Goal: Find specific page/section

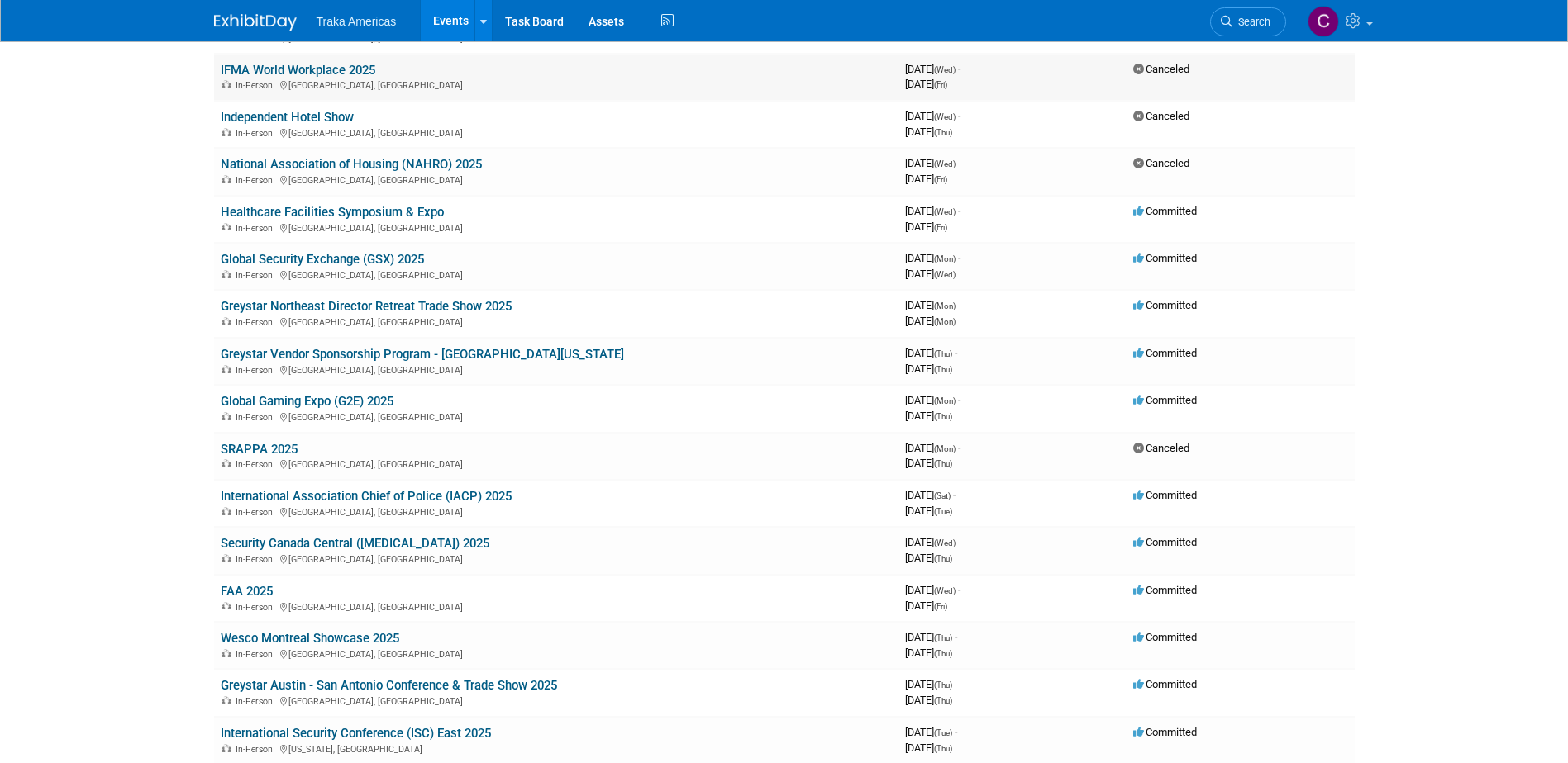
scroll to position [165, 0]
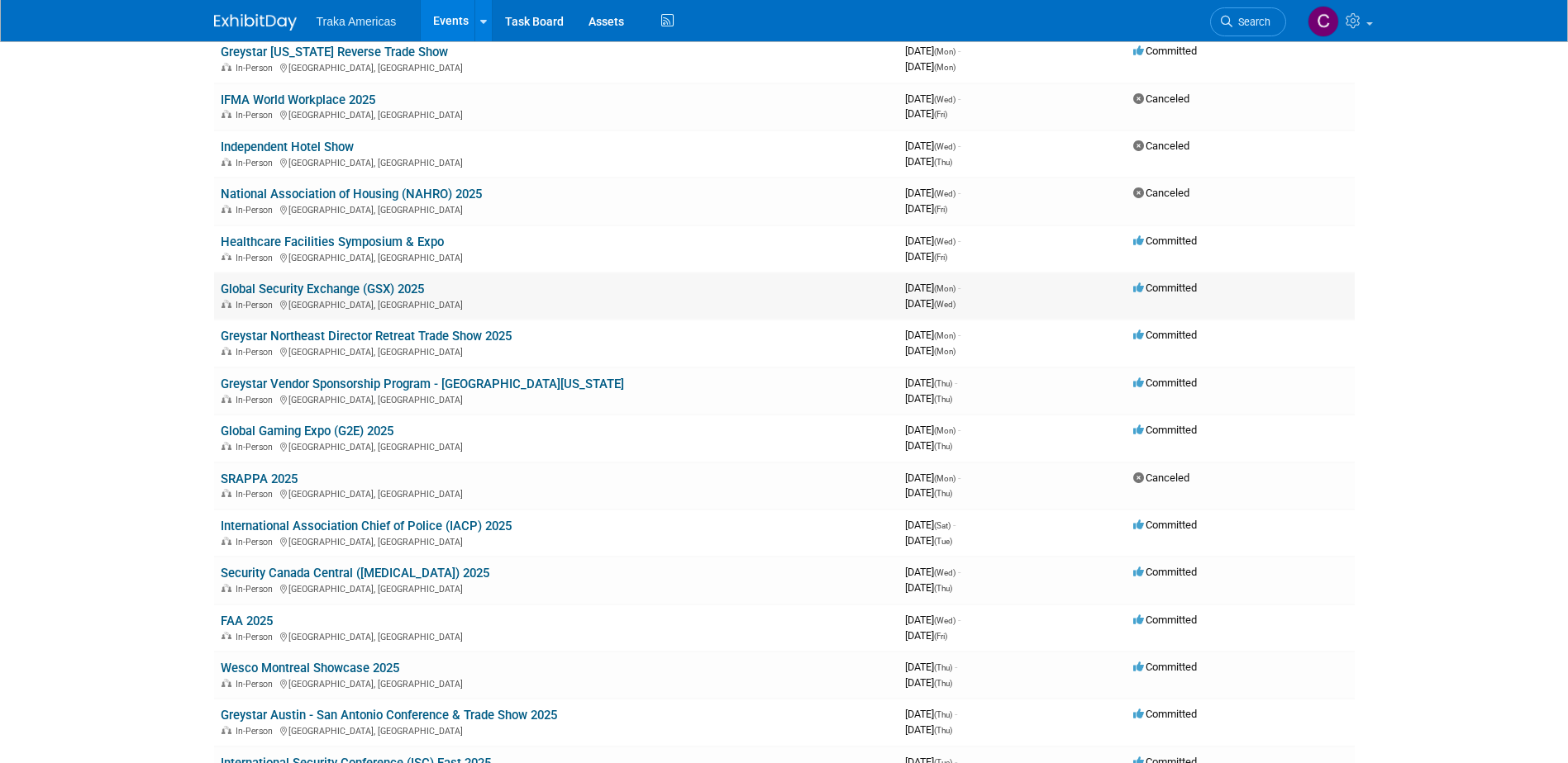
click at [334, 281] on td "Global Security Exchange (GSX) 2025 In-Person New Orleans, LA" at bounding box center [556, 296] width 684 height 47
click at [334, 286] on link "Global Security Exchange (GSX) 2025" at bounding box center [323, 289] width 204 height 15
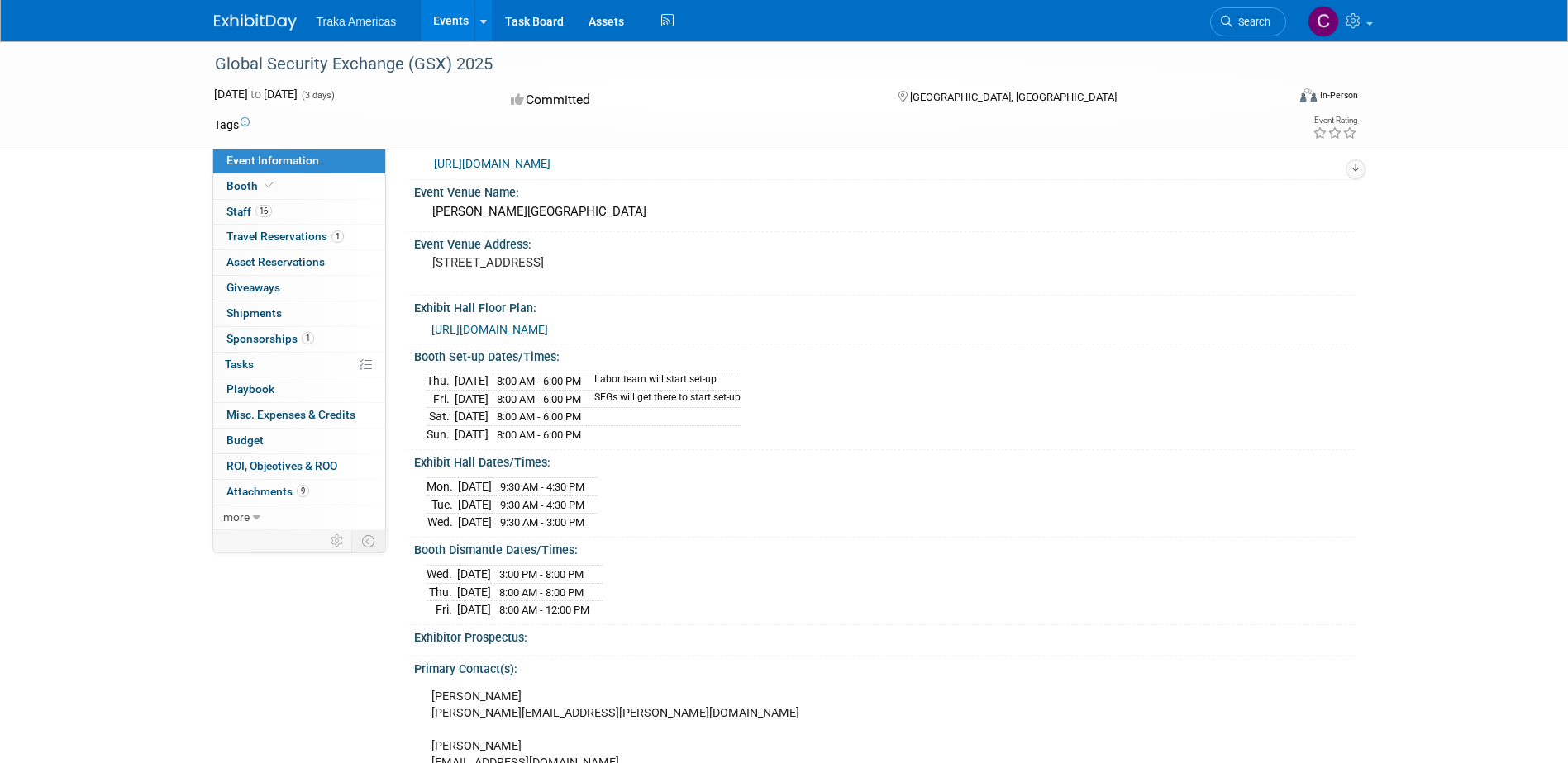
scroll to position [165, 0]
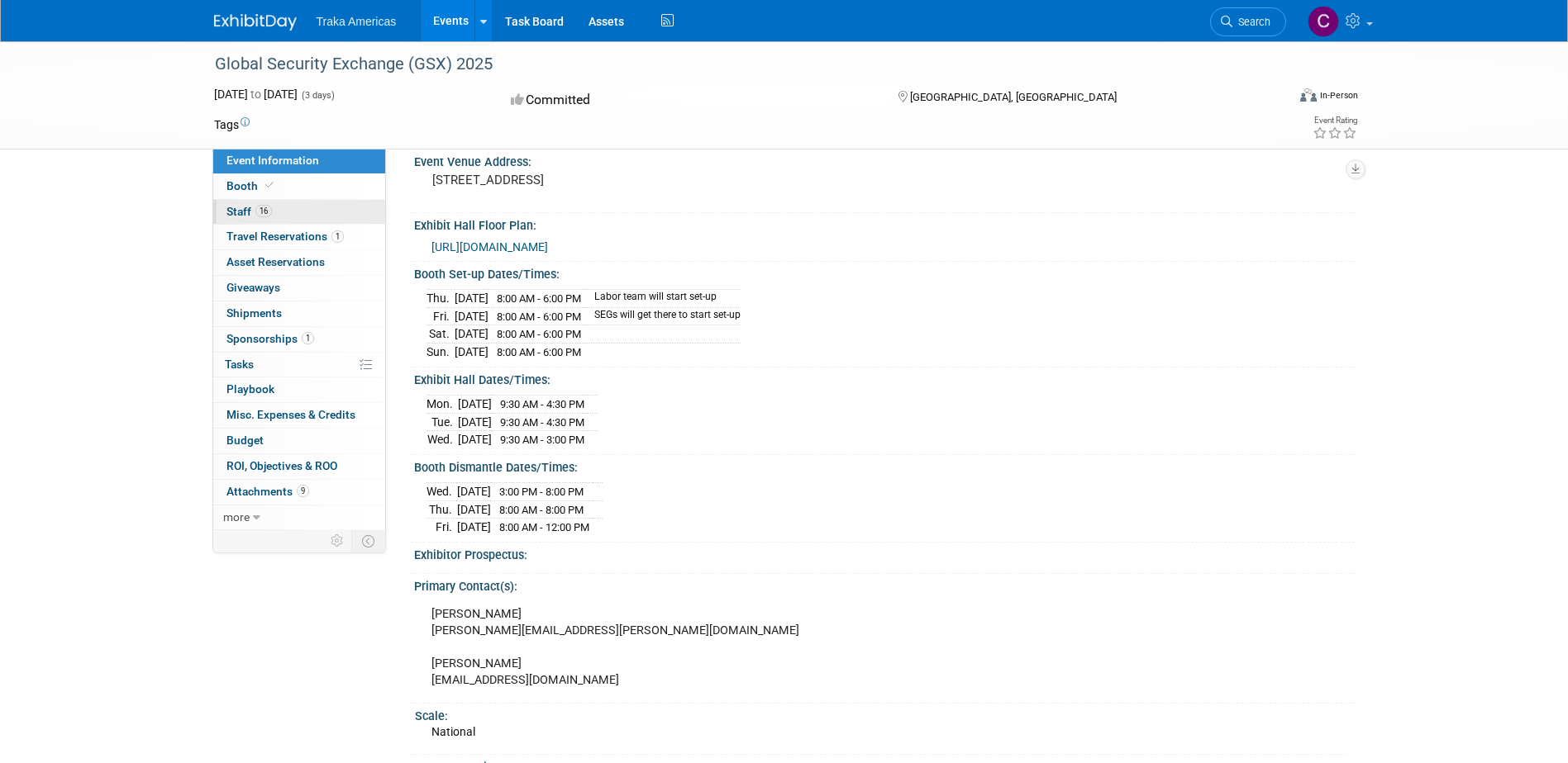
click at [255, 210] on span "16" at bounding box center [263, 211] width 16 height 13
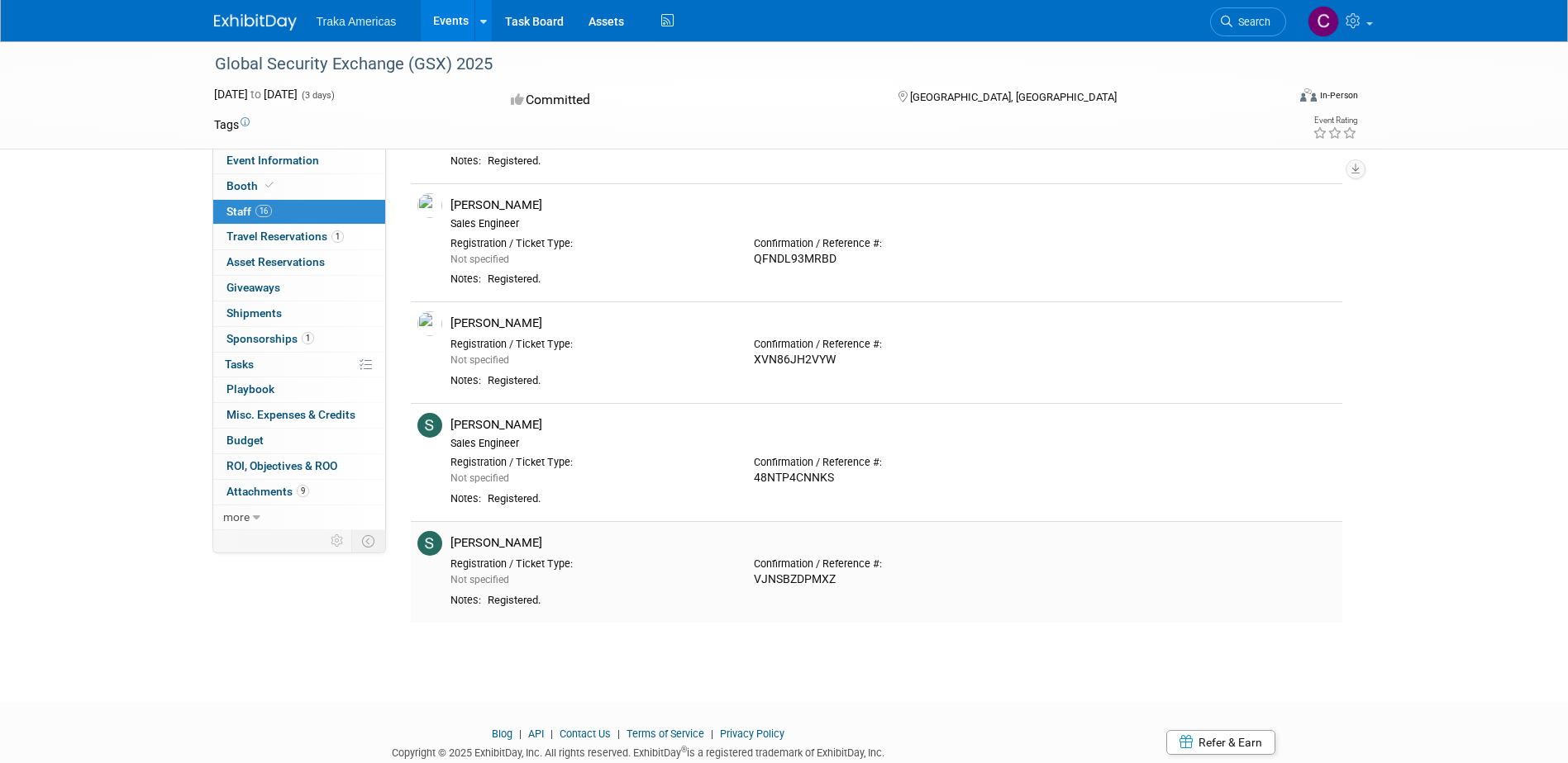
scroll to position [1322, 0]
